Goal: Book appointment/travel/reservation

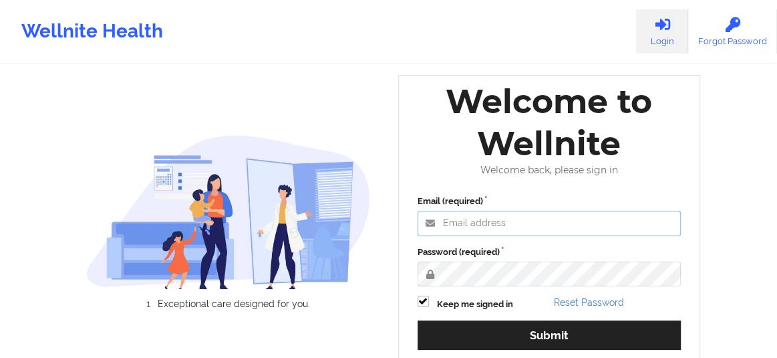
click at [477, 227] on input "Email (required)" at bounding box center [550, 222] width 264 height 25
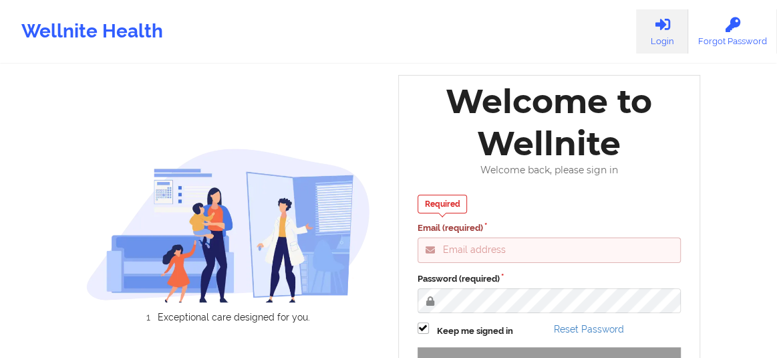
type input "[EMAIL_ADDRESS][DOMAIN_NAME]"
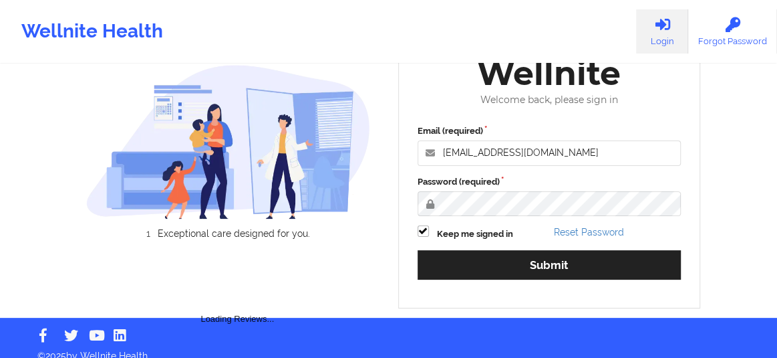
scroll to position [83, 0]
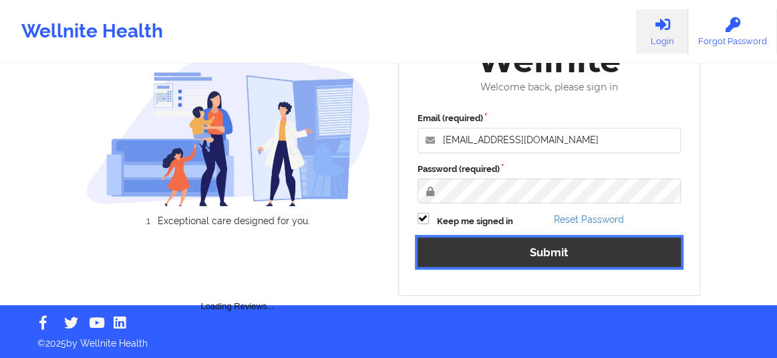
click at [505, 248] on button "Submit" at bounding box center [550, 251] width 264 height 29
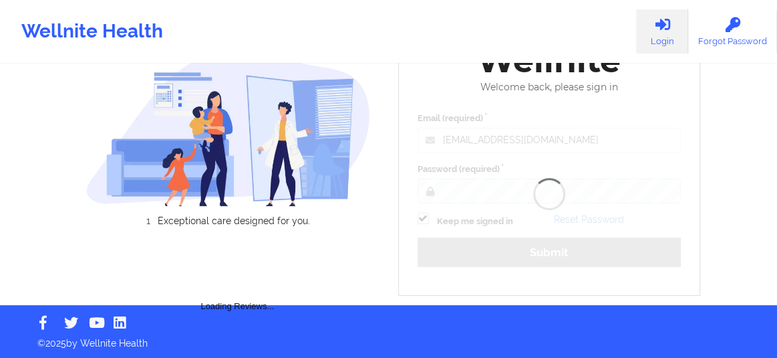
scroll to position [33, 0]
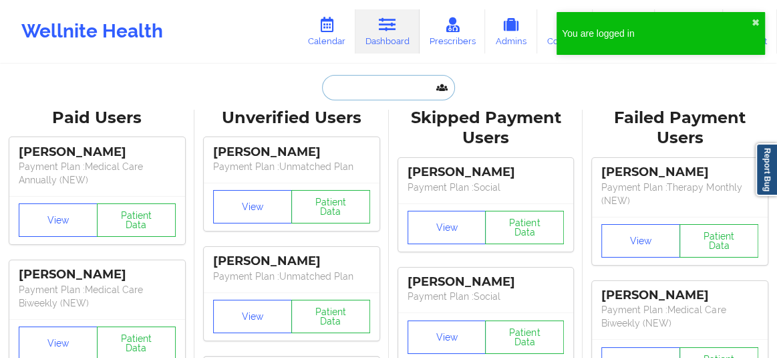
click at [364, 88] on input "text" at bounding box center [388, 87] width 132 height 25
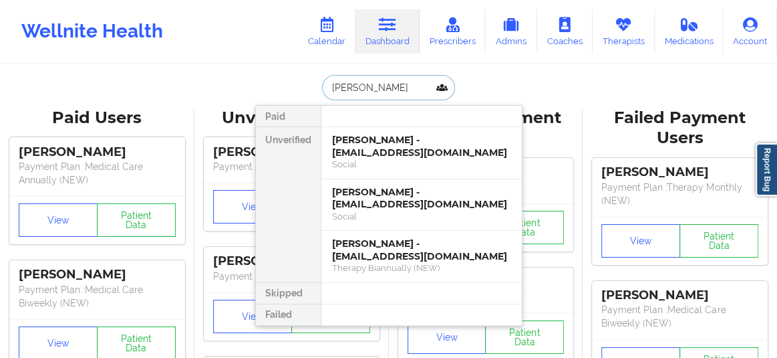
type input "[PERSON_NAME]"
click at [340, 30] on link "Calendar" at bounding box center [326, 31] width 57 height 44
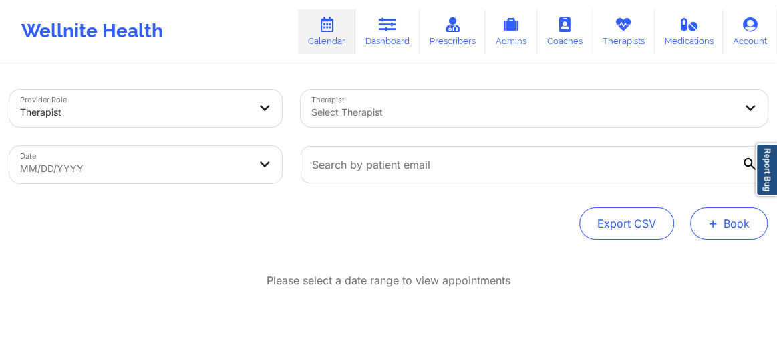
click at [712, 223] on span "+" at bounding box center [713, 222] width 10 height 7
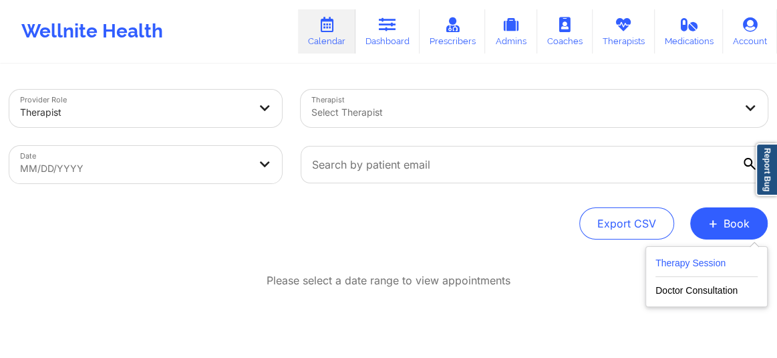
click at [685, 264] on button "Therapy Session" at bounding box center [707, 266] width 102 height 22
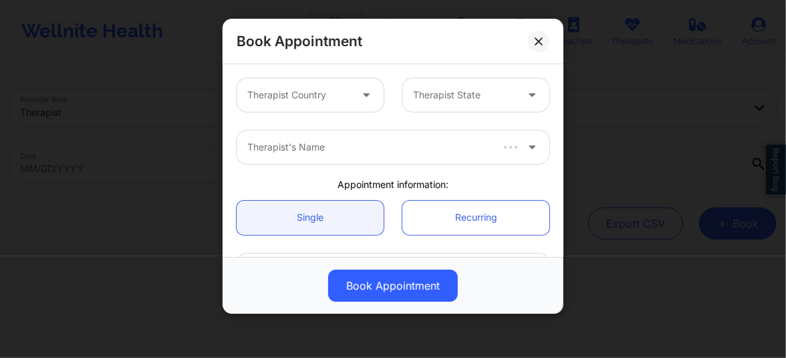
click at [337, 99] on div at bounding box center [298, 95] width 103 height 16
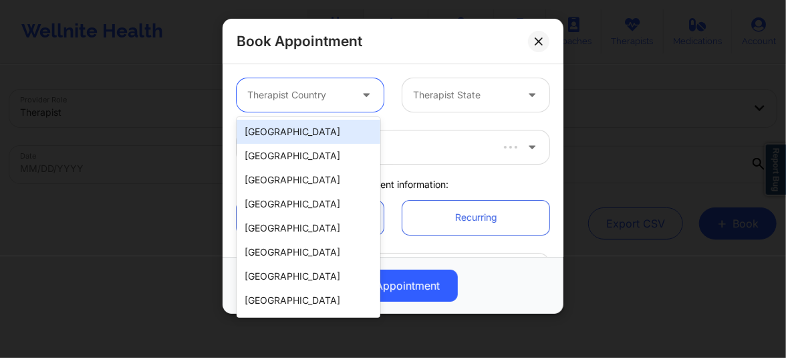
click at [309, 128] on div "[GEOGRAPHIC_DATA]" at bounding box center [309, 132] width 144 height 24
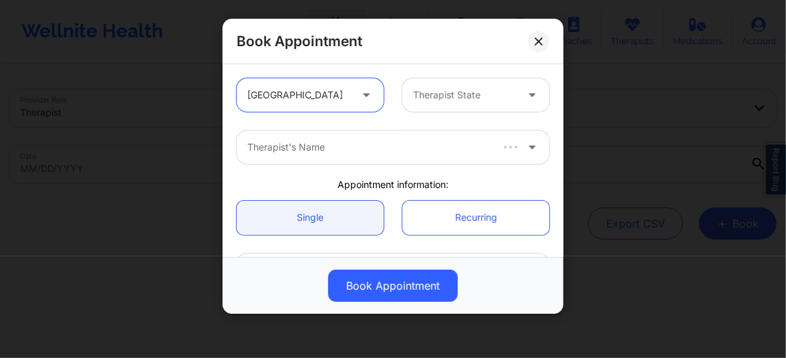
click at [437, 94] on div at bounding box center [464, 95] width 103 height 16
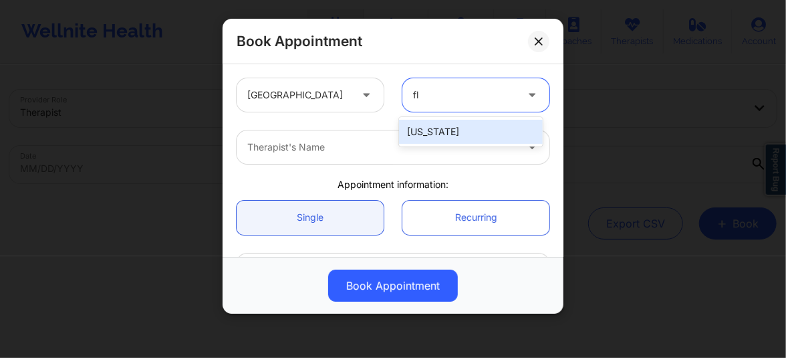
type input "flo"
click at [421, 133] on div "[US_STATE]" at bounding box center [471, 132] width 144 height 24
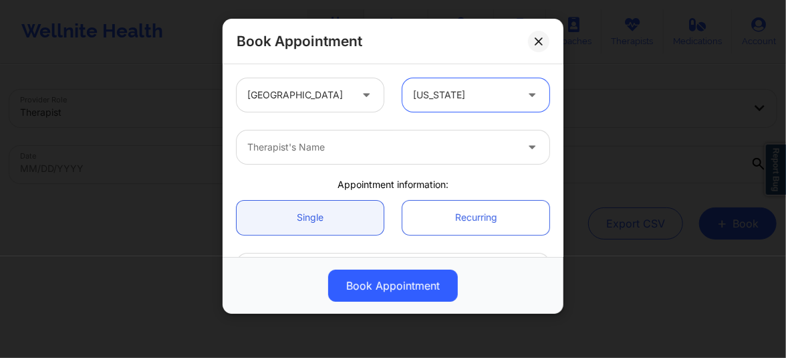
click at [368, 142] on div at bounding box center [381, 147] width 269 height 16
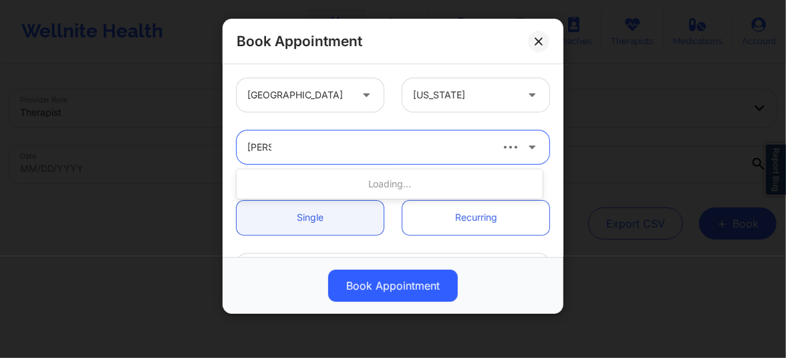
type input "[PERSON_NAME]"
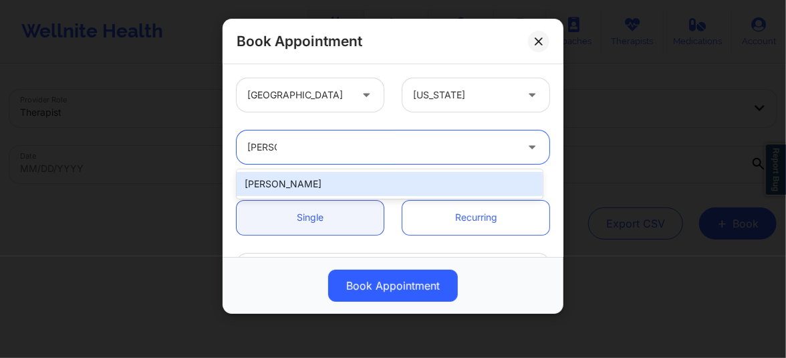
click at [349, 180] on div "[PERSON_NAME]" at bounding box center [390, 184] width 306 height 24
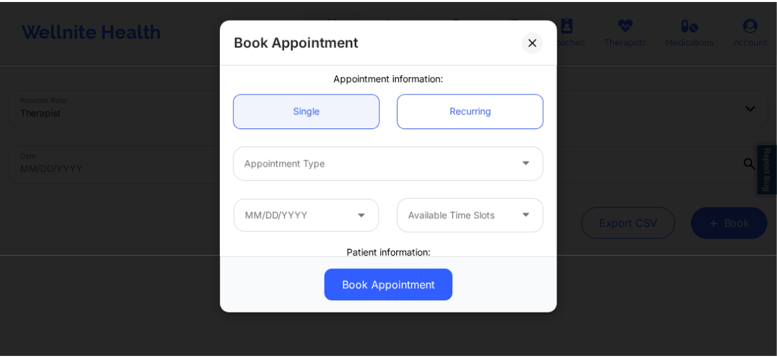
scroll to position [141, 0]
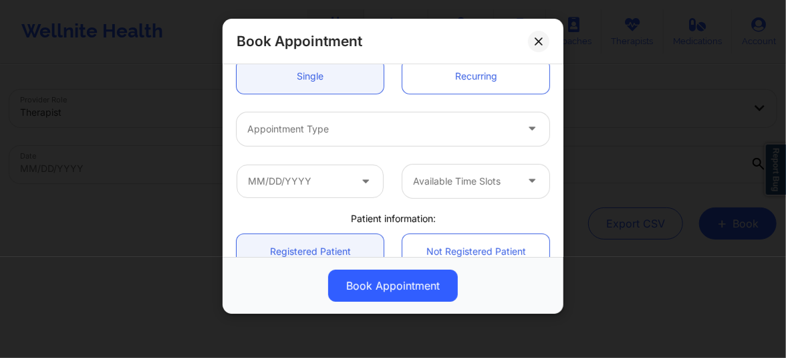
click at [323, 138] on div "Appointment Type" at bounding box center [377, 128] width 281 height 33
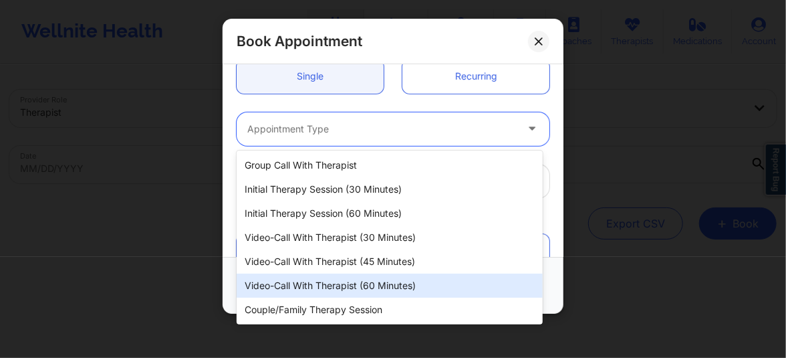
click at [353, 281] on div "Video-Call with Therapist (60 minutes)" at bounding box center [390, 285] width 306 height 24
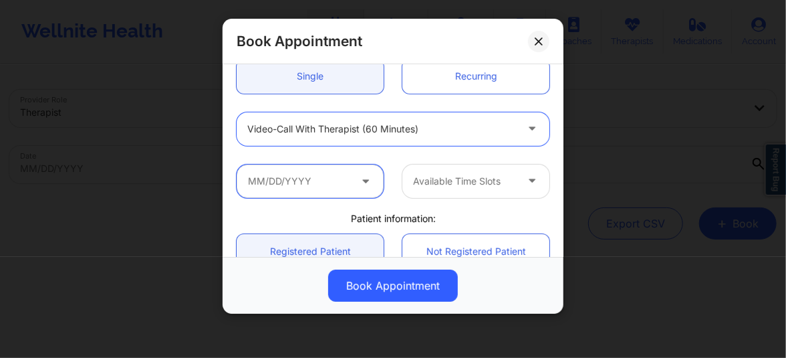
click at [325, 177] on input "text" at bounding box center [310, 180] width 147 height 33
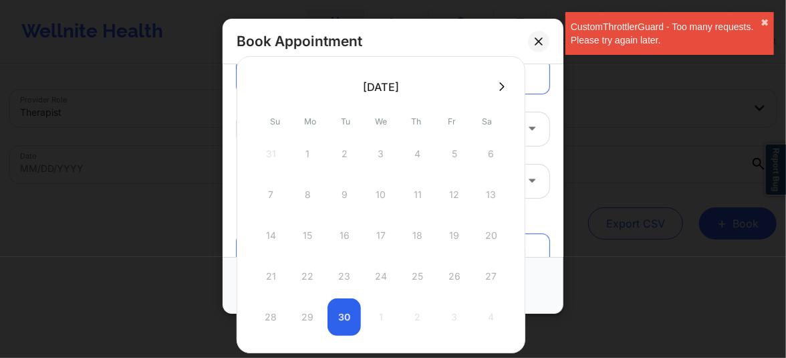
click at [499, 83] on button at bounding box center [501, 86] width 13 height 11
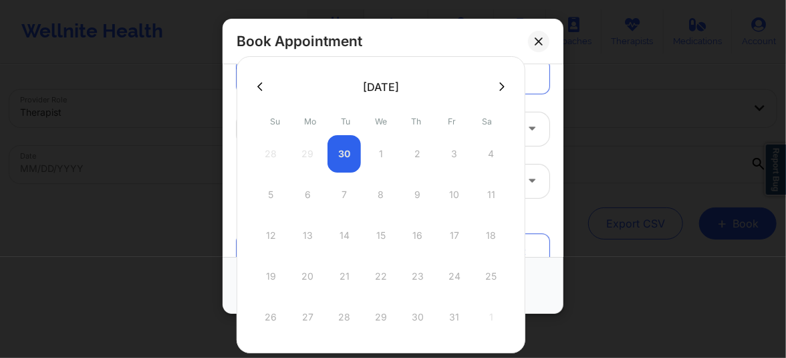
click at [501, 89] on icon at bounding box center [501, 87] width 5 height 10
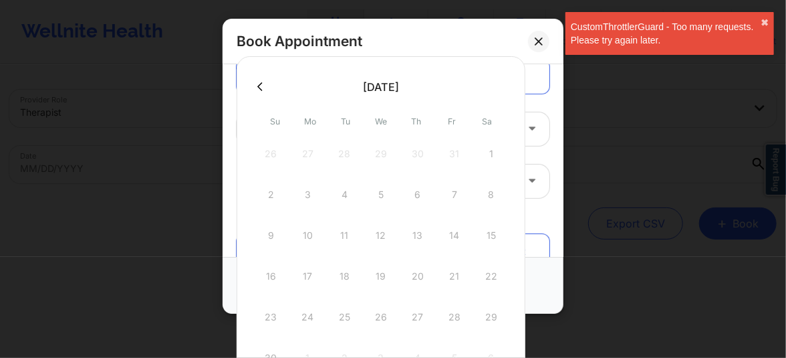
click at [260, 87] on icon at bounding box center [259, 87] width 5 height 10
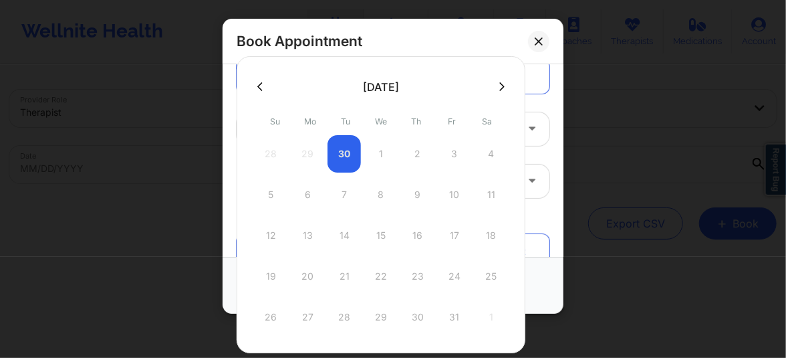
click at [261, 87] on icon at bounding box center [259, 87] width 5 height 10
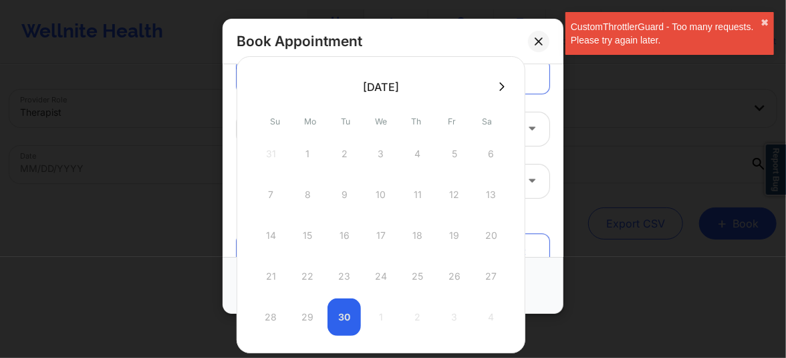
click at [500, 88] on button at bounding box center [501, 86] width 13 height 11
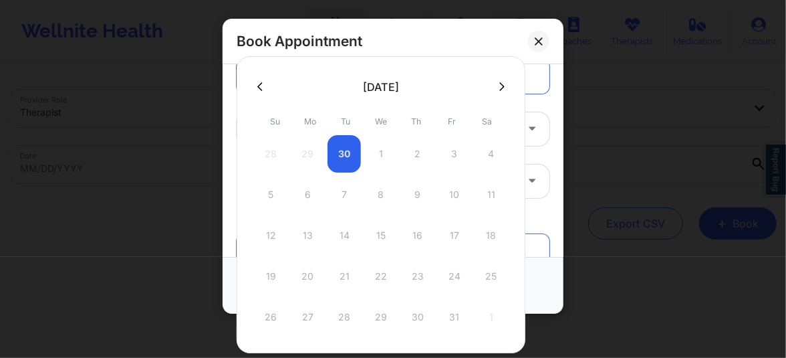
click at [537, 42] on icon at bounding box center [538, 40] width 7 height 7
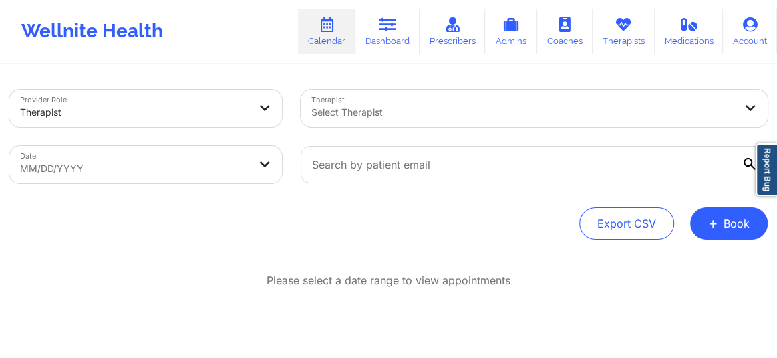
click at [354, 120] on div "Select Therapist" at bounding box center [518, 108] width 435 height 37
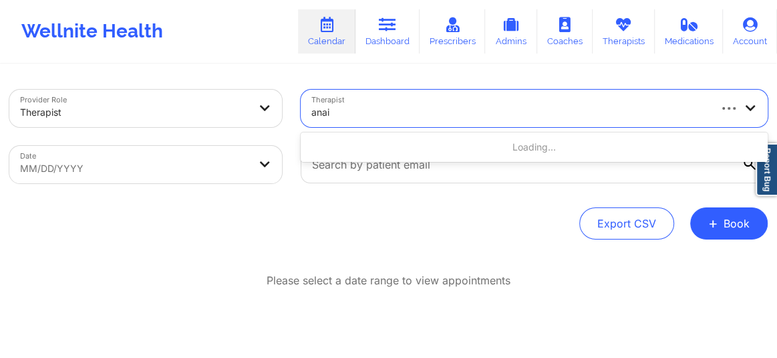
type input "anais"
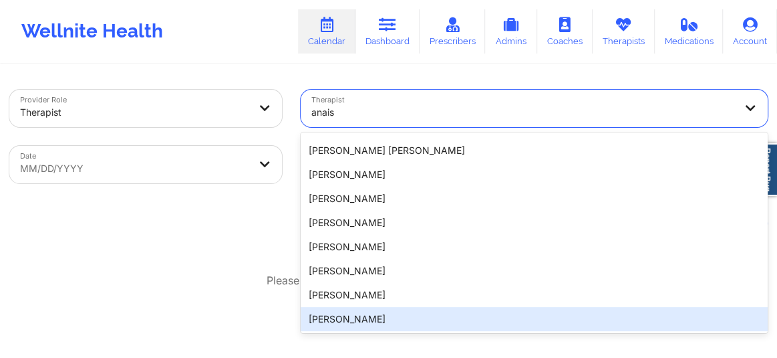
click at [342, 319] on div "[PERSON_NAME]" at bounding box center [534, 319] width 467 height 24
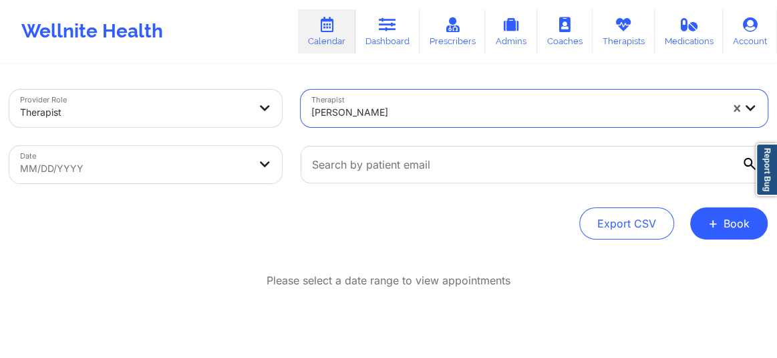
click at [170, 151] on body "Wellnite Health Calendar Dashboard Prescribers Admins Coaches Therapists Medica…" at bounding box center [388, 179] width 777 height 358
select select "2025-7"
select select "2025-8"
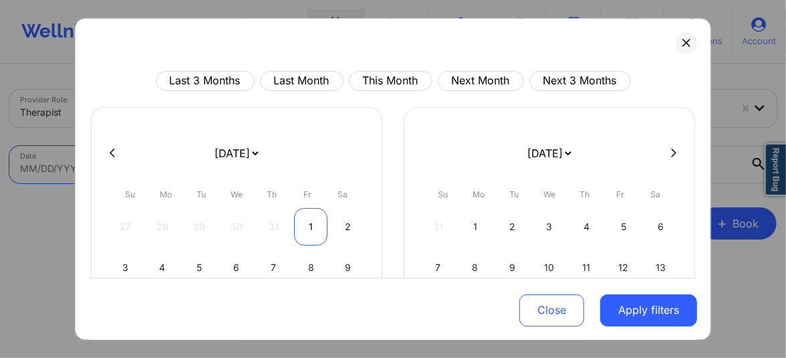
scroll to position [214, 0]
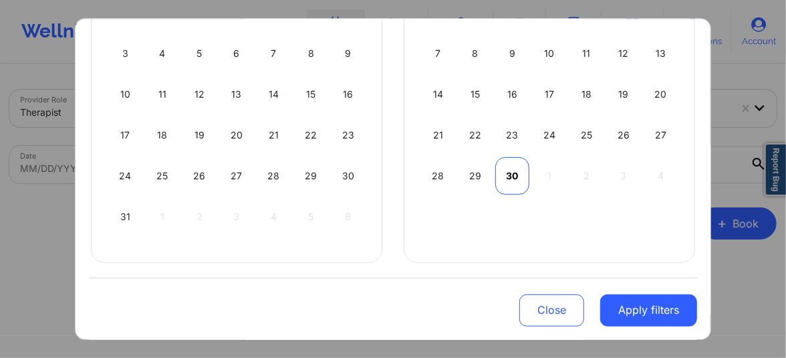
click at [506, 181] on div "30" at bounding box center [512, 175] width 34 height 37
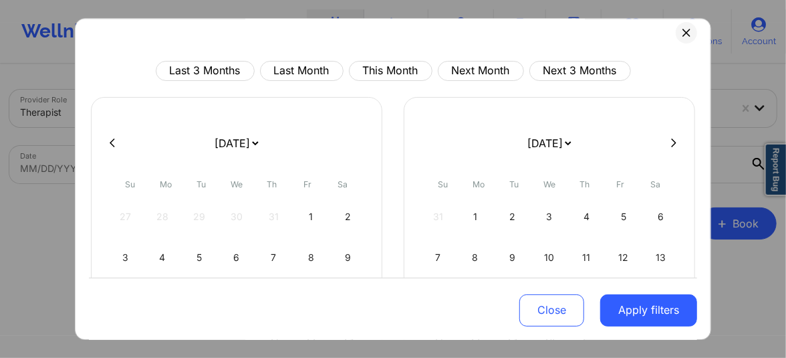
select select "2025-8"
select select "2025-9"
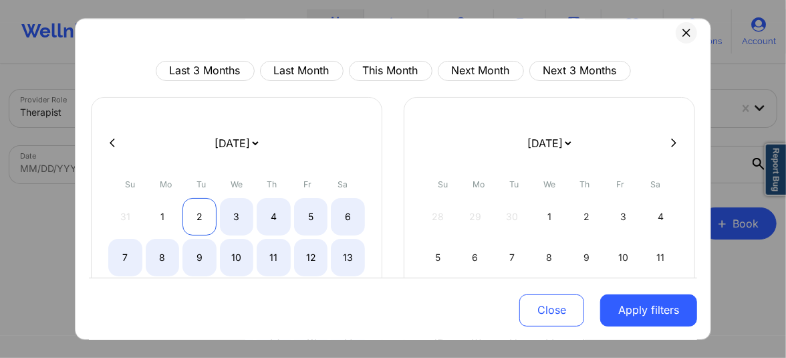
select select "2025-8"
select select "2025-9"
select select "2025-8"
select select "2025-9"
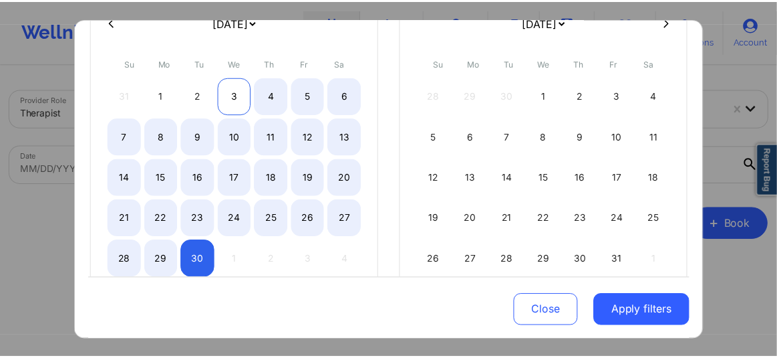
scroll to position [173, 0]
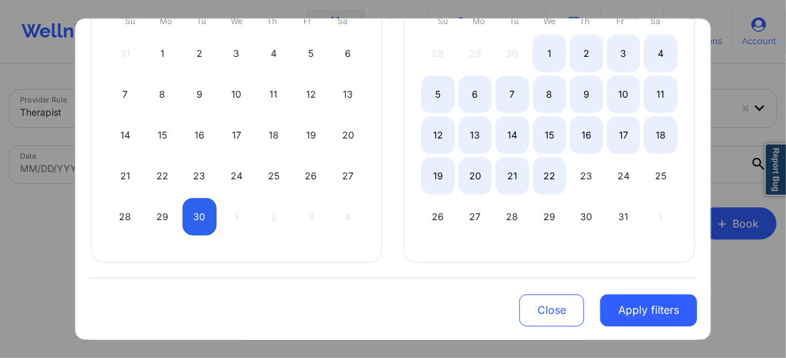
select select "2025-8"
select select "2025-9"
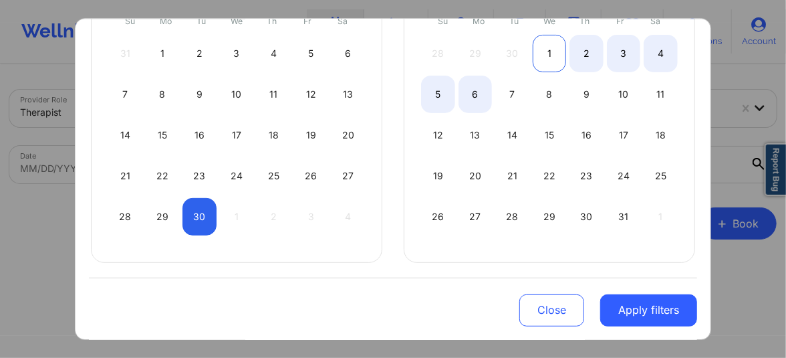
select select "2025-8"
select select "2025-9"
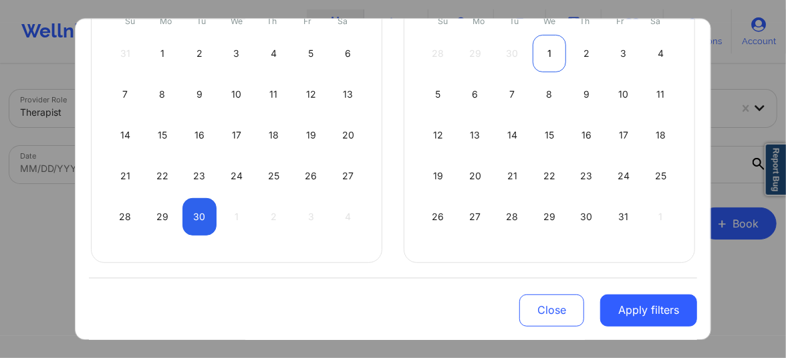
click at [537, 48] on div "1" at bounding box center [550, 53] width 34 height 37
select select "2025-8"
select select "2025-9"
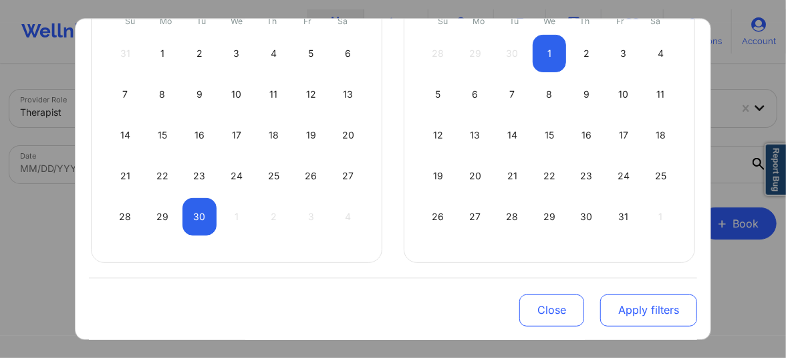
click at [632, 315] on button "Apply filters" at bounding box center [648, 309] width 97 height 32
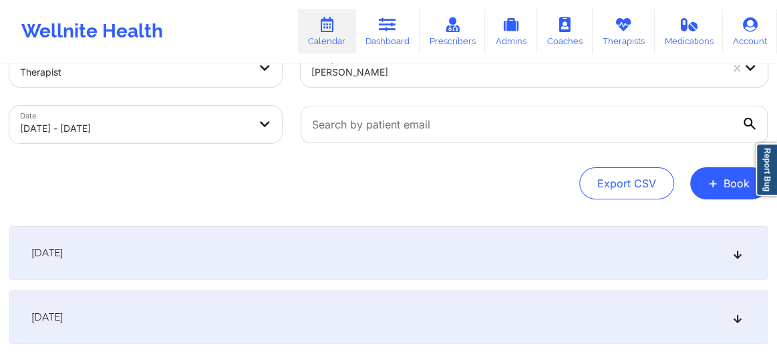
scroll to position [40, 0]
click at [741, 259] on div "[DATE]" at bounding box center [388, 252] width 758 height 53
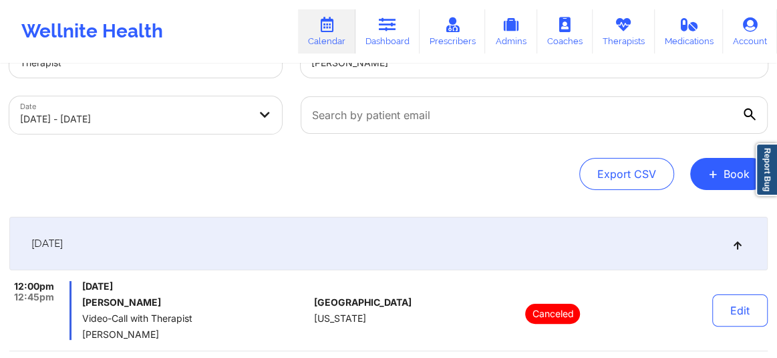
scroll to position [0, 0]
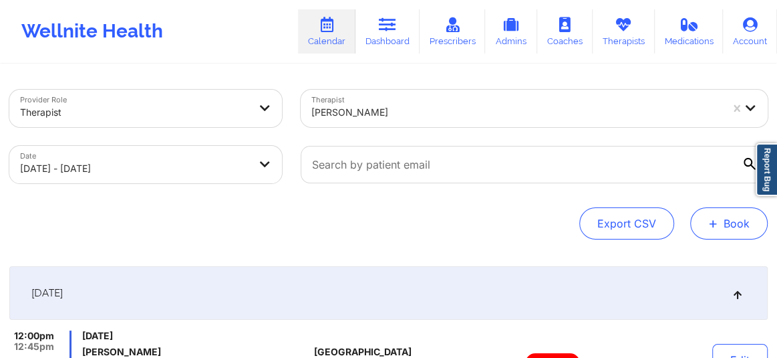
click at [728, 214] on button "+ Book" at bounding box center [729, 223] width 78 height 32
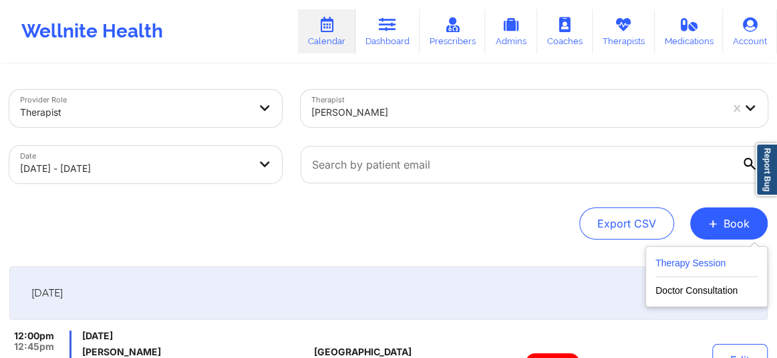
click at [705, 268] on button "Therapy Session" at bounding box center [707, 266] width 102 height 22
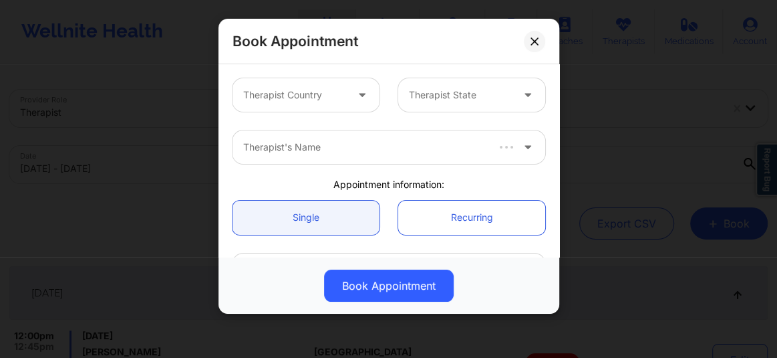
click at [327, 91] on div at bounding box center [294, 95] width 103 height 16
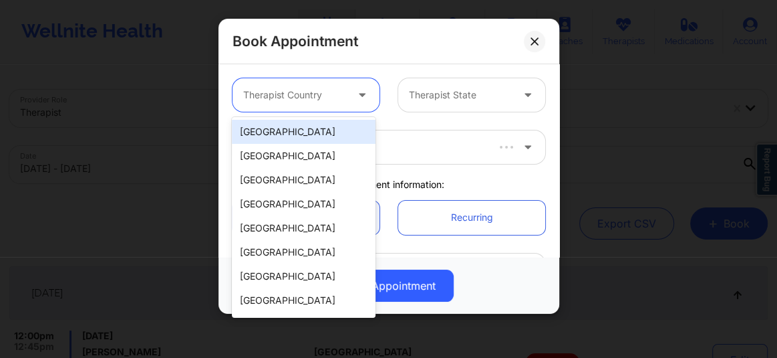
click at [337, 132] on div "[GEOGRAPHIC_DATA]" at bounding box center [304, 132] width 144 height 24
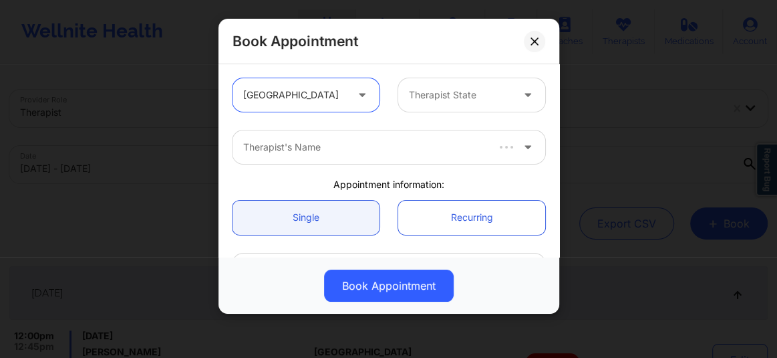
click at [426, 97] on div at bounding box center [460, 95] width 103 height 16
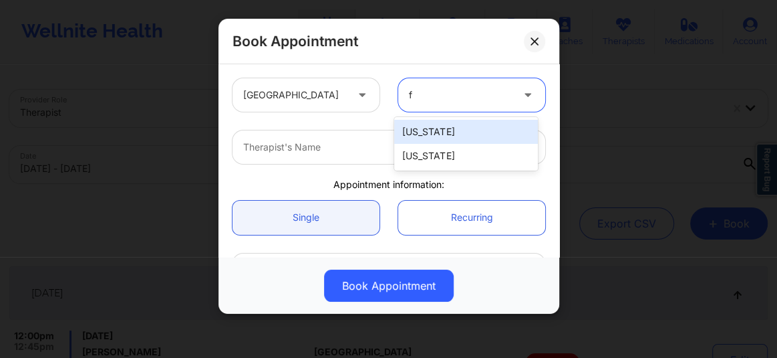
type input "fl"
click at [434, 133] on div "[US_STATE]" at bounding box center [466, 132] width 144 height 24
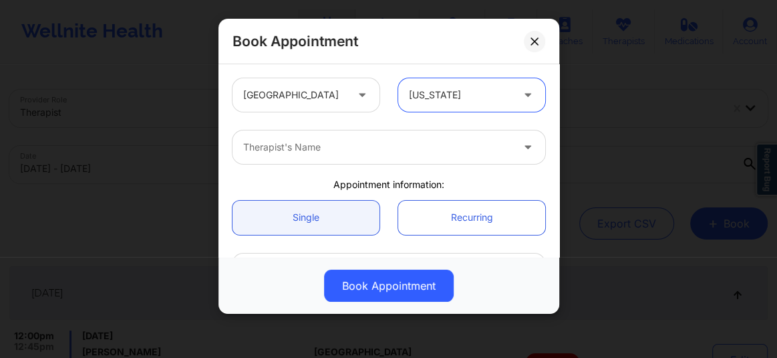
click at [382, 151] on div at bounding box center [377, 147] width 269 height 16
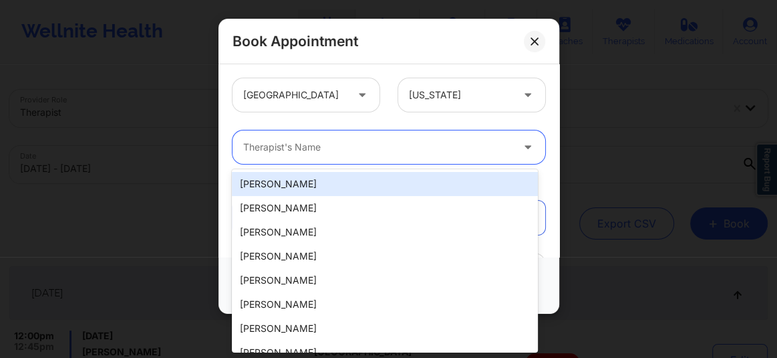
click at [382, 151] on div at bounding box center [377, 147] width 269 height 16
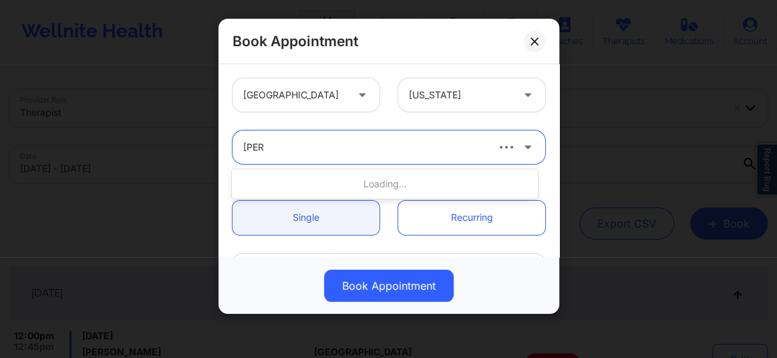
type input "[PERSON_NAME]"
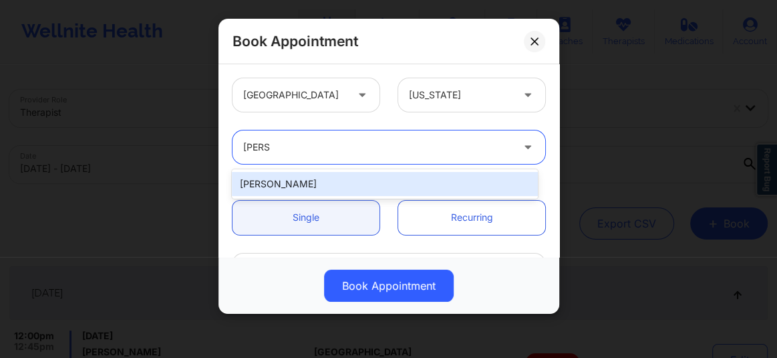
click at [328, 187] on div "[PERSON_NAME]" at bounding box center [385, 184] width 306 height 24
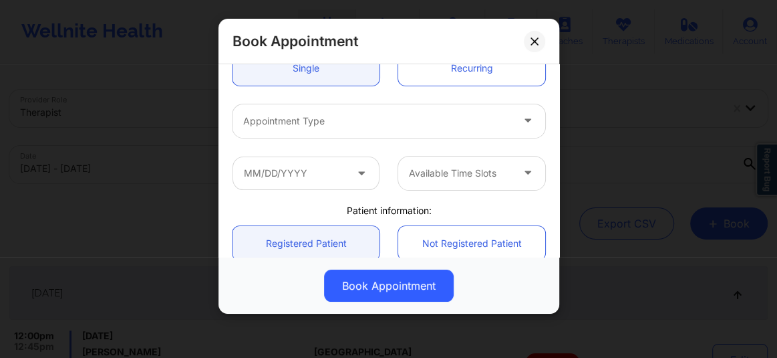
scroll to position [162, 0]
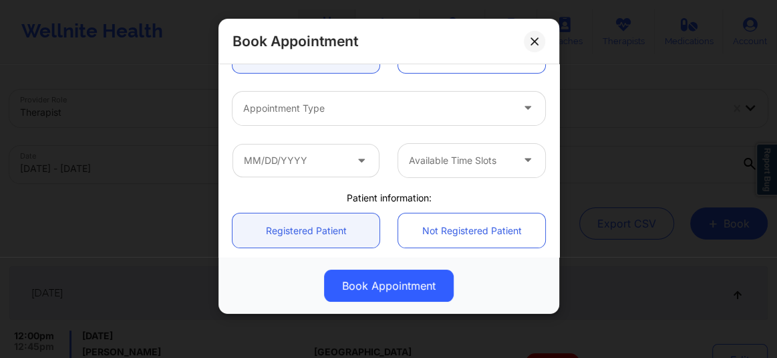
click at [329, 104] on div at bounding box center [377, 108] width 269 height 16
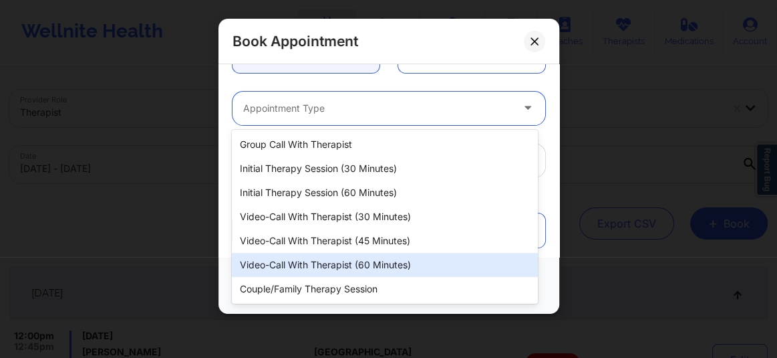
click at [349, 261] on div "Video-Call with Therapist (60 minutes)" at bounding box center [385, 265] width 306 height 24
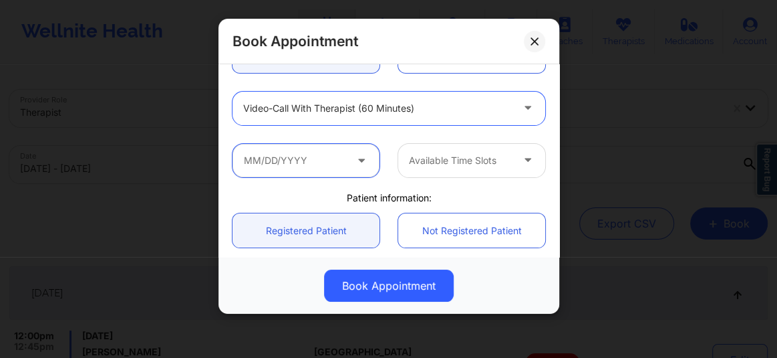
click at [300, 156] on input "text" at bounding box center [306, 160] width 147 height 33
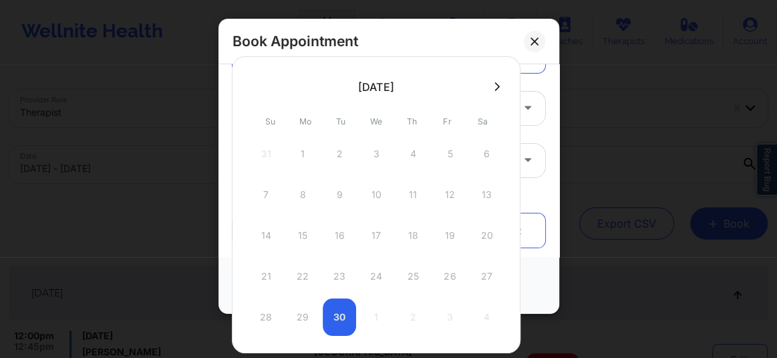
click at [499, 87] on icon at bounding box center [497, 86] width 5 height 9
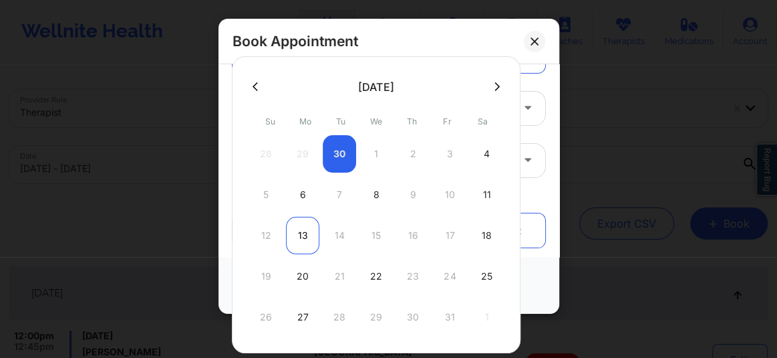
click at [307, 230] on div "13" at bounding box center [302, 235] width 33 height 37
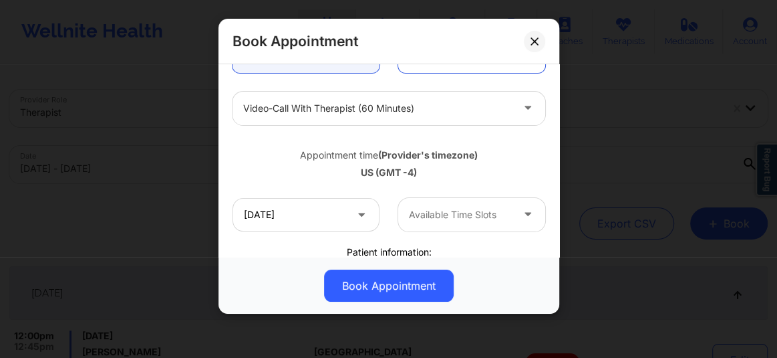
click at [442, 217] on div at bounding box center [460, 214] width 103 height 16
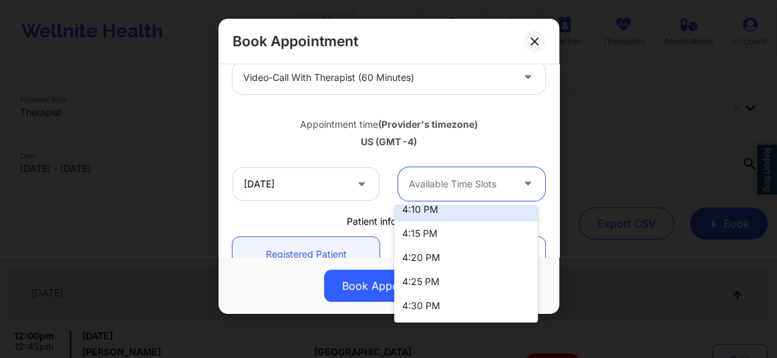
scroll to position [60, 0]
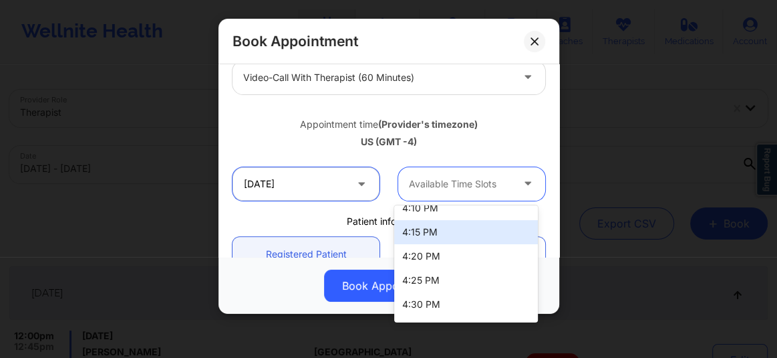
click at [307, 180] on input "[DATE]" at bounding box center [306, 183] width 147 height 33
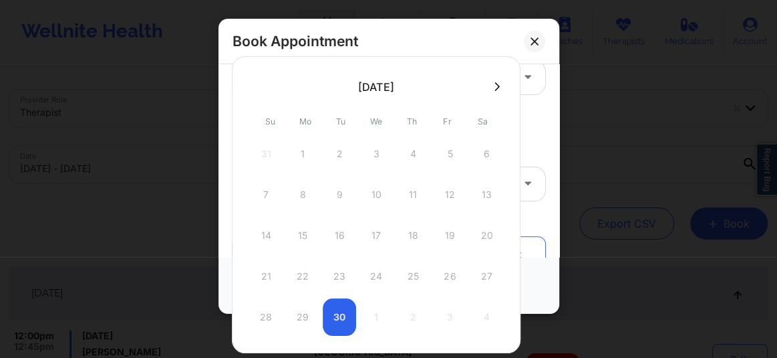
click at [498, 85] on icon at bounding box center [497, 87] width 5 height 10
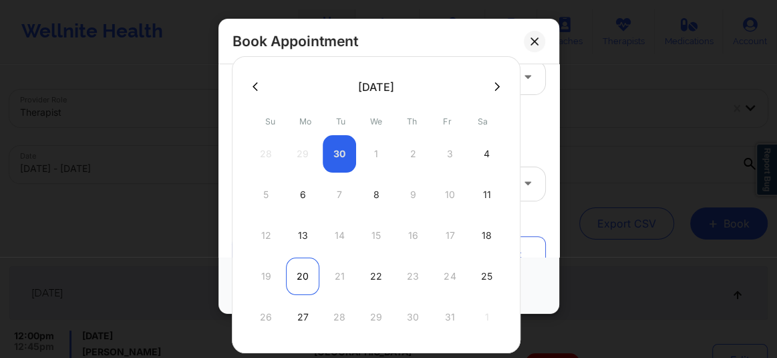
click at [295, 281] on div "20" at bounding box center [302, 275] width 33 height 37
type input "[DATE]"
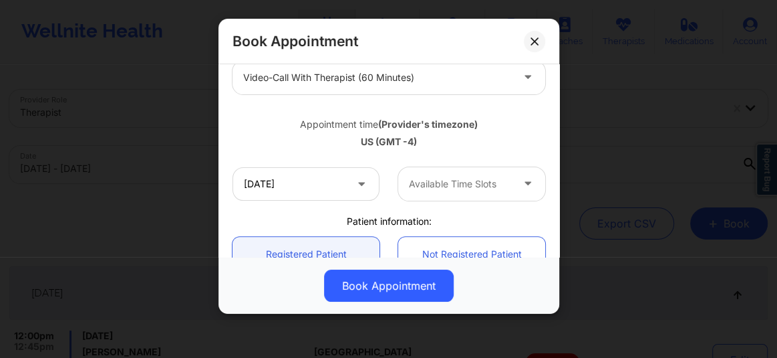
click at [468, 190] on div at bounding box center [460, 184] width 103 height 16
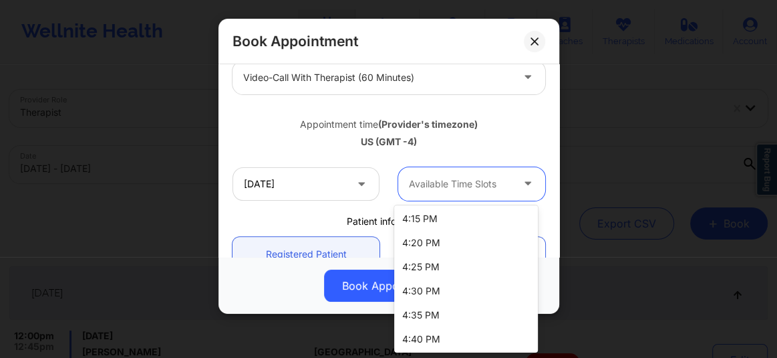
scroll to position [80, 0]
